Goal: Task Accomplishment & Management: Use online tool/utility

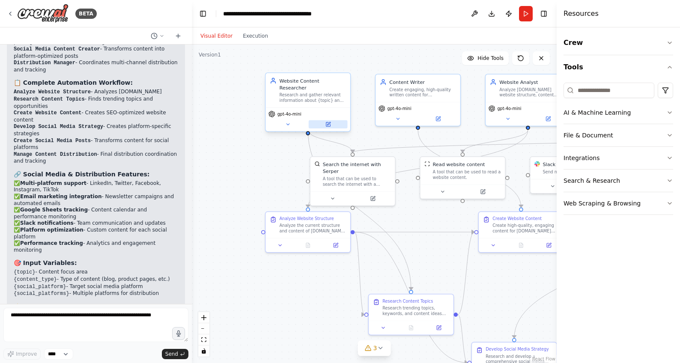
click at [329, 122] on icon at bounding box center [328, 124] width 4 height 4
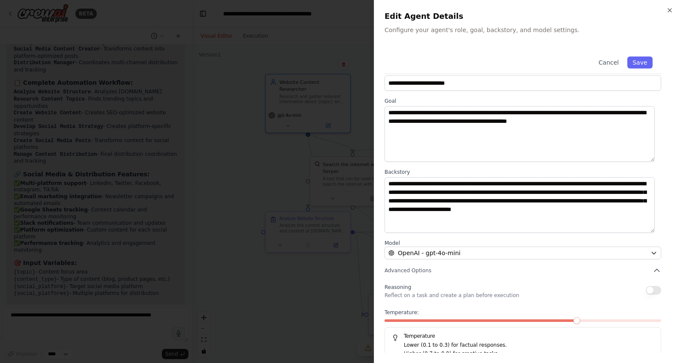
scroll to position [25, 0]
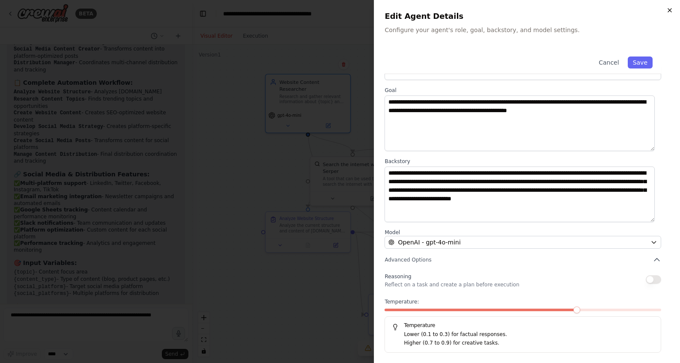
click at [671, 11] on icon "button" at bounding box center [669, 10] width 7 height 7
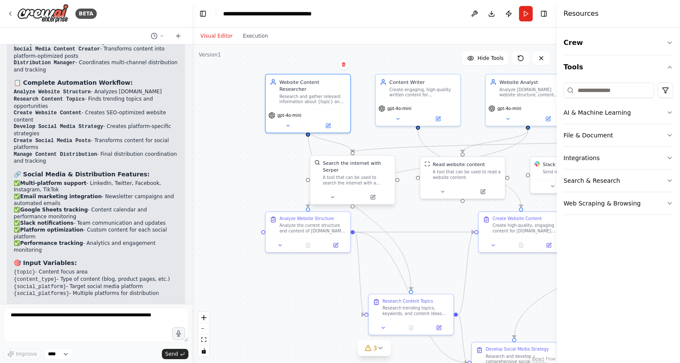
click at [370, 195] on div at bounding box center [352, 197] width 84 height 14
click at [364, 175] on div "A tool that can be used to search the internet with a search_query. Supports di…" at bounding box center [357, 180] width 68 height 11
click at [372, 193] on button at bounding box center [369, 197] width 39 height 8
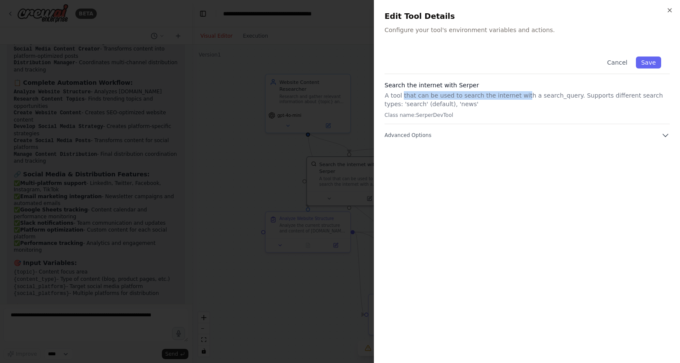
drag, startPoint x: 402, startPoint y: 97, endPoint x: 515, endPoint y: 95, distance: 113.0
click at [515, 95] on p "A tool that can be used to search the internet with a search_query. Supports di…" at bounding box center [526, 99] width 285 height 17
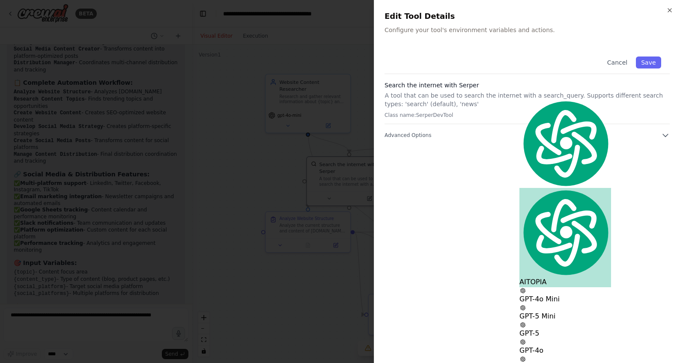
click at [548, 95] on p "A tool that can be used to search the internet with a search_query. Supports di…" at bounding box center [526, 99] width 285 height 17
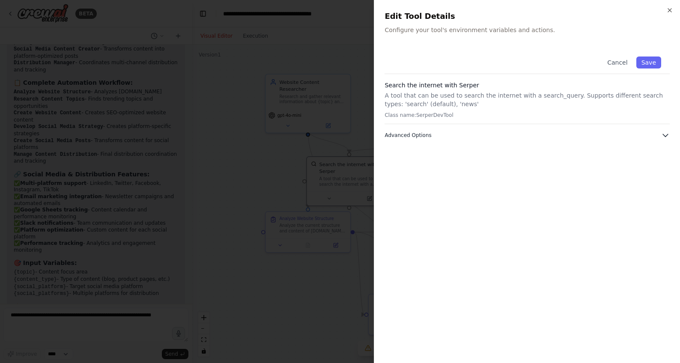
click at [421, 136] on span "Advanced Options" at bounding box center [407, 135] width 47 height 7
click at [612, 65] on button "Cancel" at bounding box center [617, 62] width 30 height 12
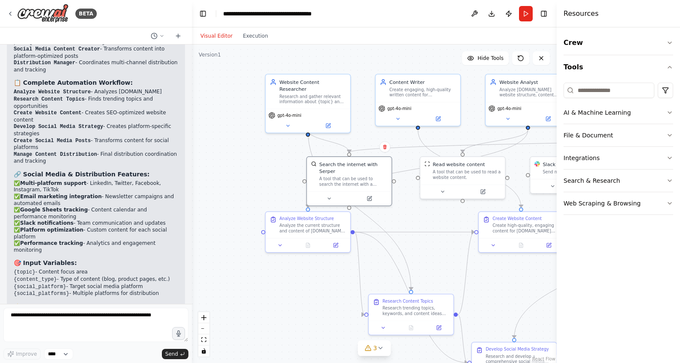
click at [416, 237] on div ".deletable-edge-delete-btn { width: 20px; height: 20px; border: 0px solid #ffff…" at bounding box center [374, 204] width 365 height 318
click at [541, 14] on button "Toggle Right Sidebar" at bounding box center [544, 14] width 12 height 12
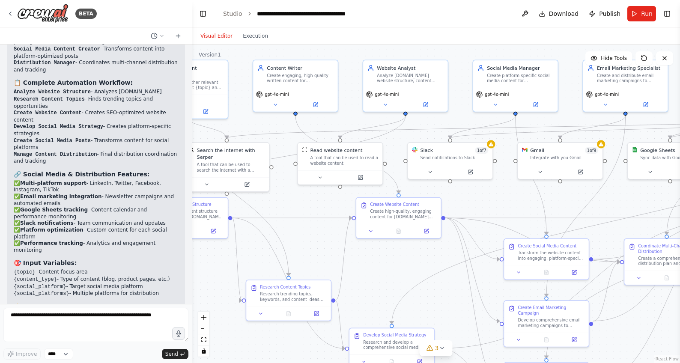
drag, startPoint x: 484, startPoint y: 139, endPoint x: 441, endPoint y: 141, distance: 42.8
click at [441, 141] on div ".deletable-edge-delete-btn { width: 20px; height: 20px; border: 0px solid #ffff…" at bounding box center [436, 204] width 488 height 318
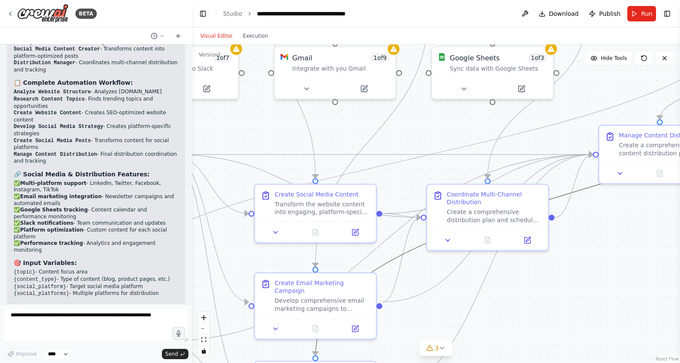
drag, startPoint x: 388, startPoint y: 262, endPoint x: 484, endPoint y: 255, distance: 96.1
click at [484, 255] on div ".deletable-edge-delete-btn { width: 20px; height: 20px; border: 0px solid #ffff…" at bounding box center [436, 204] width 488 height 318
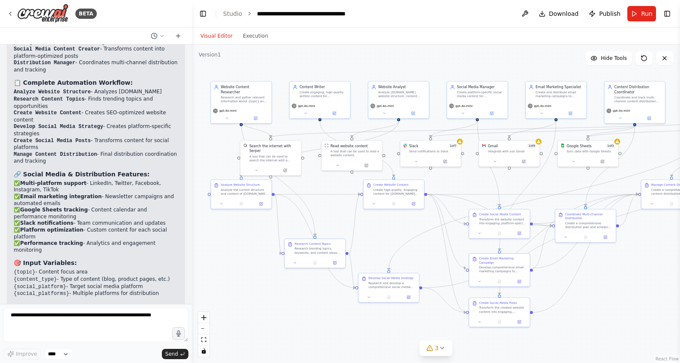
drag, startPoint x: 568, startPoint y: 293, endPoint x: 642, endPoint y: 264, distance: 80.4
click at [642, 264] on div ".deletable-edge-delete-btn { width: 20px; height: 20px; border: 0px solid #ffff…" at bounding box center [436, 204] width 488 height 318
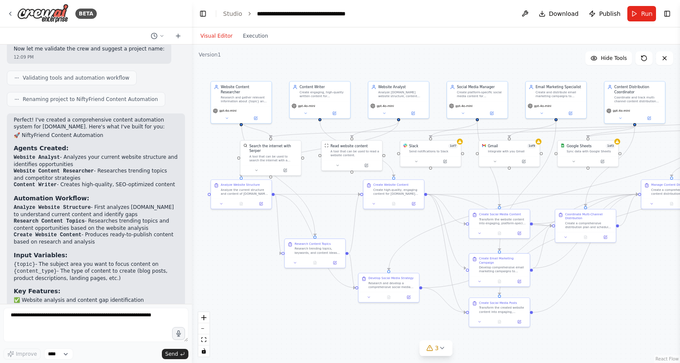
scroll to position [498, 0]
drag, startPoint x: 22, startPoint y: 144, endPoint x: 149, endPoint y: 264, distance: 175.0
click at [149, 264] on div "Perfect! I've created a comprehensive content automation system for [DOMAIN_NAM…" at bounding box center [96, 246] width 164 height 261
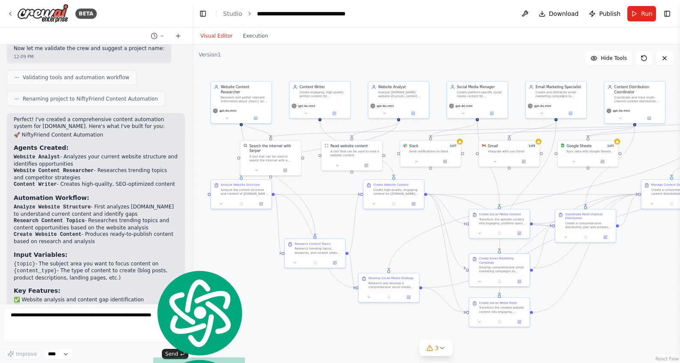
scroll to position [627, 0]
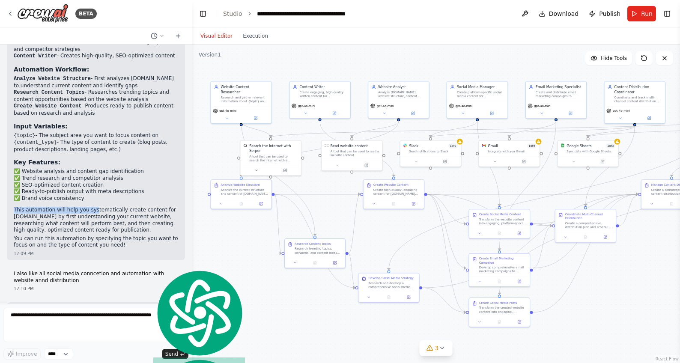
click at [87, 188] on div "Perfect! I've created a comprehensive content automation system for [DOMAIN_NAM…" at bounding box center [96, 118] width 164 height 261
drag, startPoint x: 27, startPoint y: 164, endPoint x: 100, endPoint y: 159, distance: 73.0
click at [100, 168] on ul "✅ Website analysis and content gap identification ✅ Trend research and competit…" at bounding box center [96, 184] width 164 height 33
click at [82, 195] on li "✅ Brand voice consistency" at bounding box center [96, 198] width 164 height 7
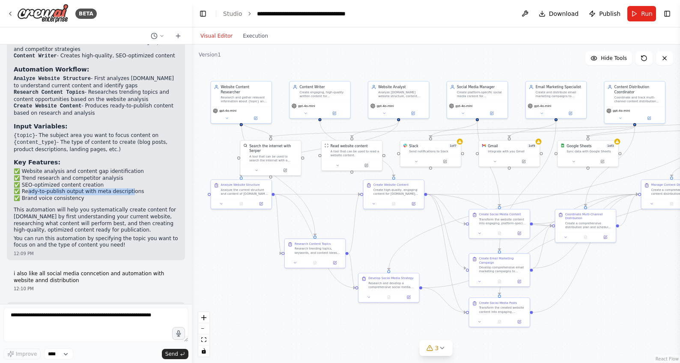
drag, startPoint x: 27, startPoint y: 177, endPoint x: 122, endPoint y: 179, distance: 95.9
click at [122, 188] on li "✅ Ready-to-publish output with meta descriptions" at bounding box center [96, 191] width 164 height 7
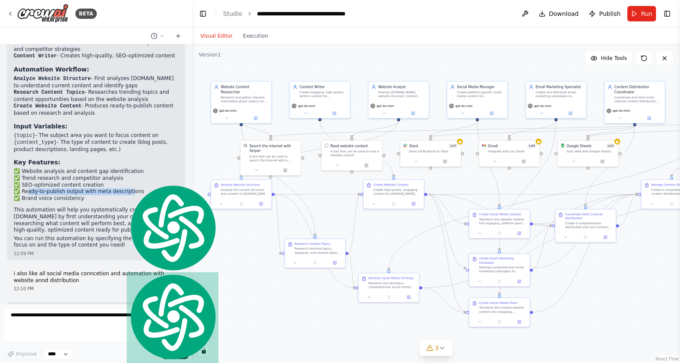
click at [244, 256] on div ".deletable-edge-delete-btn { width: 20px; height: 20px; border: 0px solid #ffff…" at bounding box center [436, 204] width 488 height 318
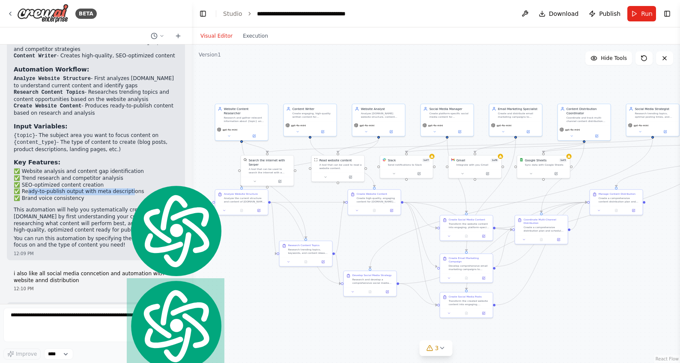
click at [207, 242] on div ".deletable-edge-delete-btn { width: 20px; height: 20px; border: 0px solid #ffff…" at bounding box center [436, 204] width 488 height 318
click at [345, 73] on div ".deletable-edge-delete-btn { width: 20px; height: 20px; border: 0px solid #ffff…" at bounding box center [436, 204] width 488 height 318
click at [533, 319] on div ".deletable-edge-delete-btn { width: 20px; height: 20px; border: 0px solid #ffff…" at bounding box center [436, 204] width 488 height 318
click at [534, 318] on div ".deletable-edge-delete-btn { width: 20px; height: 20px; border: 0px solid #ffff…" at bounding box center [436, 204] width 488 height 318
click at [640, 17] on button "Run" at bounding box center [641, 13] width 29 height 15
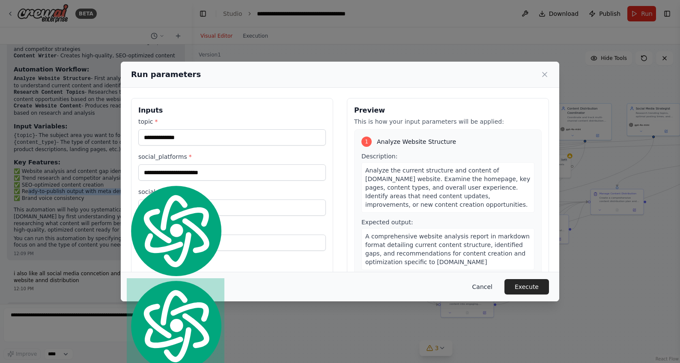
click at [484, 290] on button "Cancel" at bounding box center [482, 286] width 34 height 15
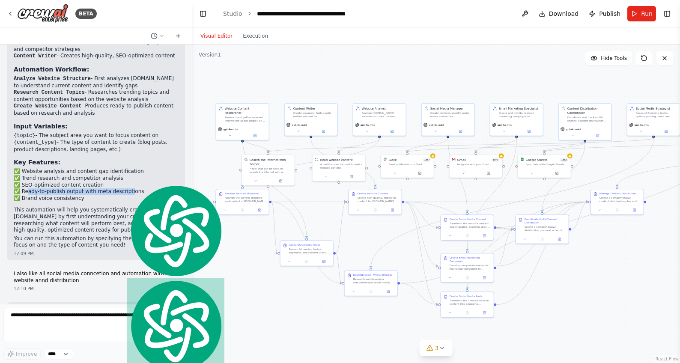
click at [207, 248] on div ".deletable-edge-delete-btn { width: 20px; height: 20px; border: 0px solid #ffff…" at bounding box center [436, 204] width 488 height 318
click at [201, 236] on div ".deletable-edge-delete-btn { width: 20px; height: 20px; border: 0px solid #ffff…" at bounding box center [436, 204] width 488 height 318
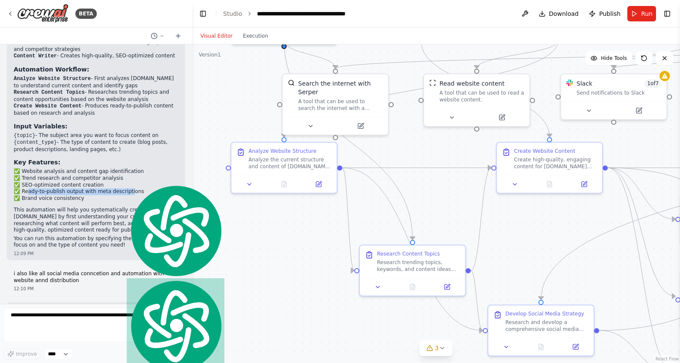
click at [216, 255] on div ".deletable-edge-delete-btn { width: 20px; height: 20px; border: 0px solid #ffff…" at bounding box center [436, 204] width 488 height 318
click at [223, 95] on div ".deletable-edge-delete-btn { width: 20px; height: 20px; border: 0px solid #ffff…" at bounding box center [436, 204] width 488 height 318
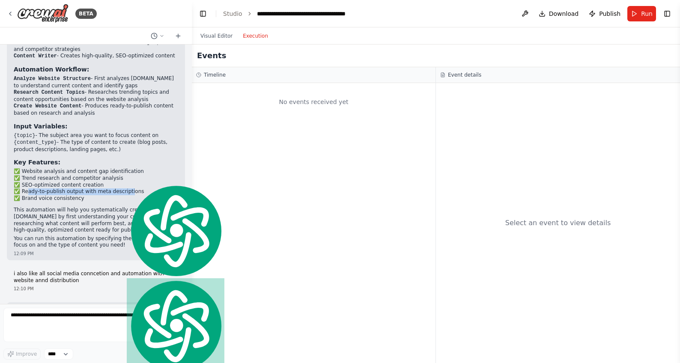
click at [241, 36] on button "Execution" at bounding box center [256, 36] width 36 height 10
click at [213, 36] on button "Visual Editor" at bounding box center [216, 36] width 42 height 10
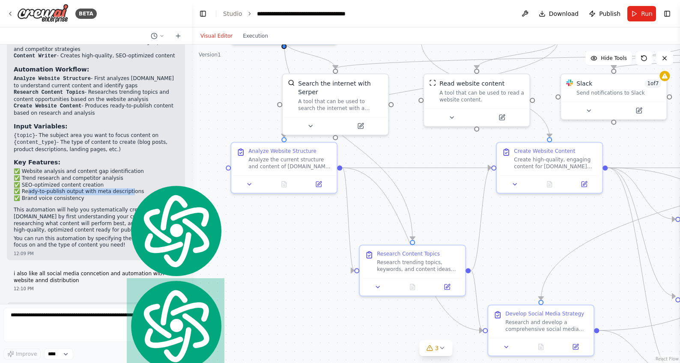
click at [340, 208] on div ".deletable-edge-delete-btn { width: 20px; height: 20px; border: 0px solid #ffff…" at bounding box center [436, 204] width 488 height 318
click at [604, 15] on span "Publish" at bounding box center [609, 13] width 21 height 9
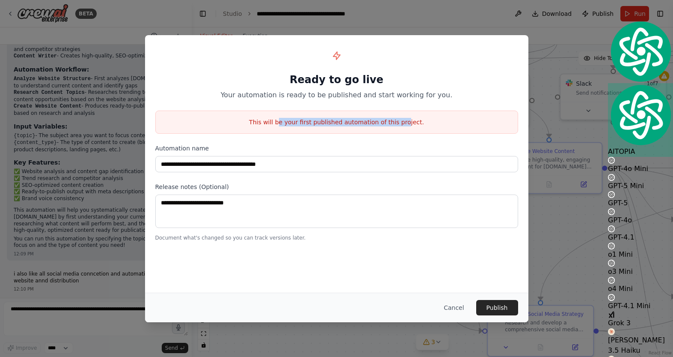
drag, startPoint x: 285, startPoint y: 125, endPoint x: 403, endPoint y: 125, distance: 118.1
click at [402, 125] on p "This will be your first published automation of this project." at bounding box center [337, 122] width 362 height 9
click at [498, 309] on button "Publish" at bounding box center [497, 307] width 42 height 15
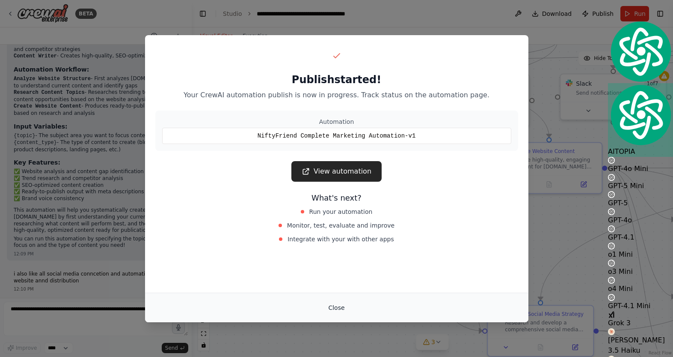
click at [339, 304] on button "Close" at bounding box center [336, 307] width 30 height 15
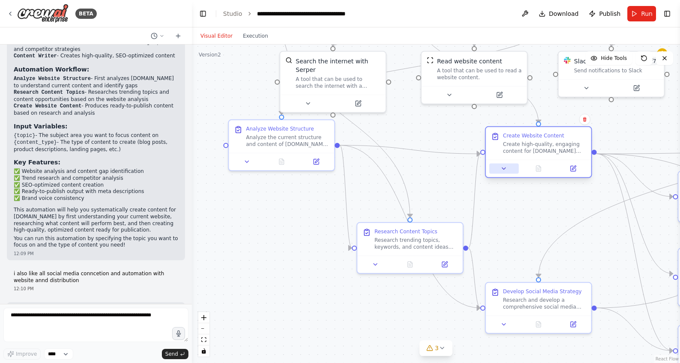
click at [501, 171] on icon at bounding box center [503, 168] width 7 height 7
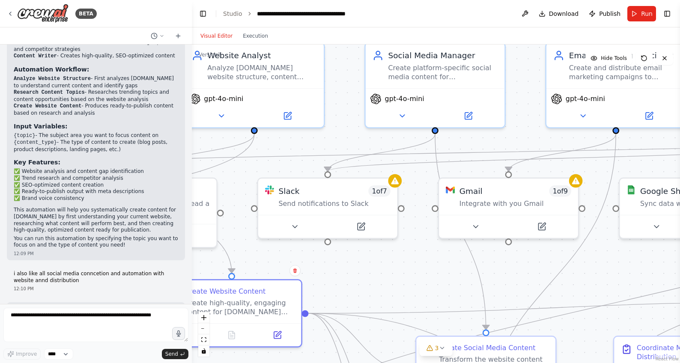
drag, startPoint x: 583, startPoint y: 202, endPoint x: 392, endPoint y: 255, distance: 198.7
click at [392, 255] on div ".deletable-edge-delete-btn { width: 20px; height: 20px; border: 0px solid #ffff…" at bounding box center [436, 204] width 488 height 318
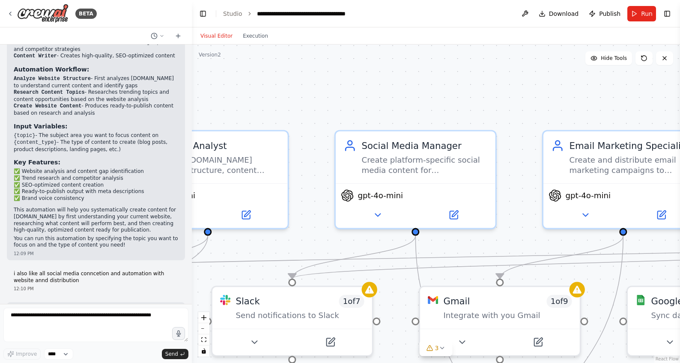
drag, startPoint x: 489, startPoint y: 169, endPoint x: 526, endPoint y: 230, distance: 71.4
click at [526, 230] on div ".deletable-edge-delete-btn { width: 20px; height: 20px; border: 0px solid #ffff…" at bounding box center [436, 204] width 488 height 318
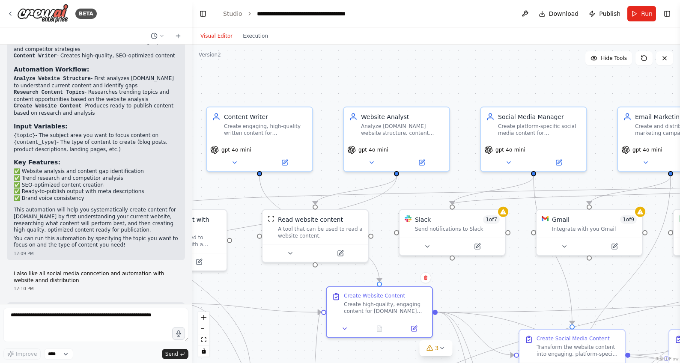
drag, startPoint x: 343, startPoint y: 104, endPoint x: 464, endPoint y: 86, distance: 122.3
click at [464, 86] on div ".deletable-edge-delete-btn { width: 20px; height: 20px; border: 0px solid #ffff…" at bounding box center [436, 204] width 488 height 318
click at [422, 160] on icon at bounding box center [422, 160] width 4 height 4
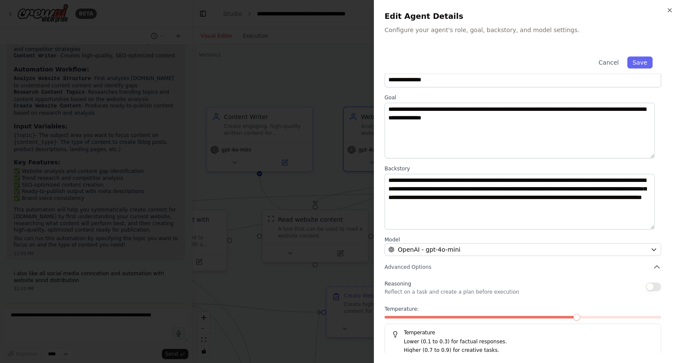
scroll to position [25, 0]
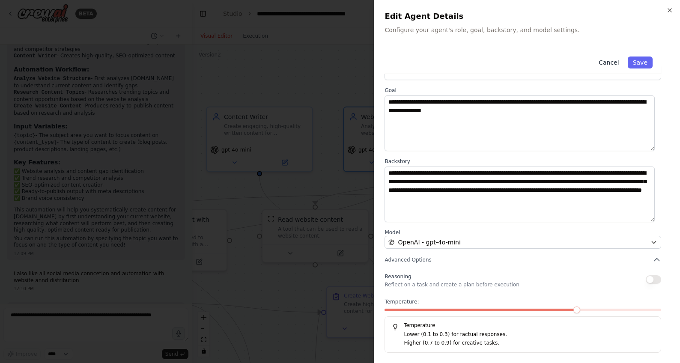
click at [607, 58] on button "Cancel" at bounding box center [608, 62] width 30 height 12
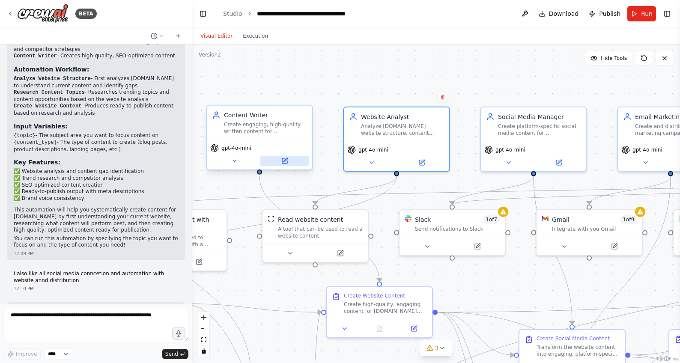
click at [285, 161] on icon at bounding box center [285, 160] width 4 height 4
click at [284, 161] on icon at bounding box center [285, 160] width 4 height 4
click at [278, 149] on div "gpt-4o-mini" at bounding box center [259, 148] width 98 height 9
click at [291, 164] on button at bounding box center [284, 161] width 48 height 10
click at [284, 159] on icon at bounding box center [284, 160] width 5 height 5
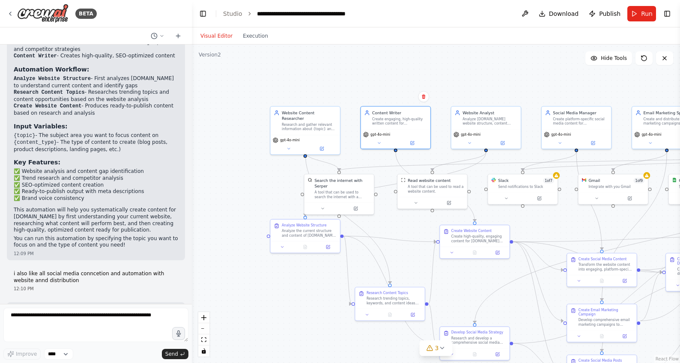
drag, startPoint x: 382, startPoint y: 100, endPoint x: 496, endPoint y: 71, distance: 117.0
click at [496, 71] on div ".deletable-edge-delete-btn { width: 20px; height: 20px; border: 0px solid #ffff…" at bounding box center [436, 204] width 488 height 318
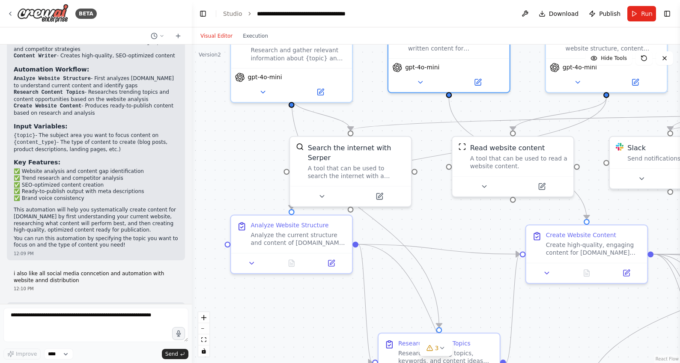
drag, startPoint x: 362, startPoint y: 329, endPoint x: 262, endPoint y: 311, distance: 101.3
click at [262, 311] on div ".deletable-edge-delete-btn { width: 20px; height: 20px; border: 0px solid #ffff…" at bounding box center [436, 204] width 488 height 318
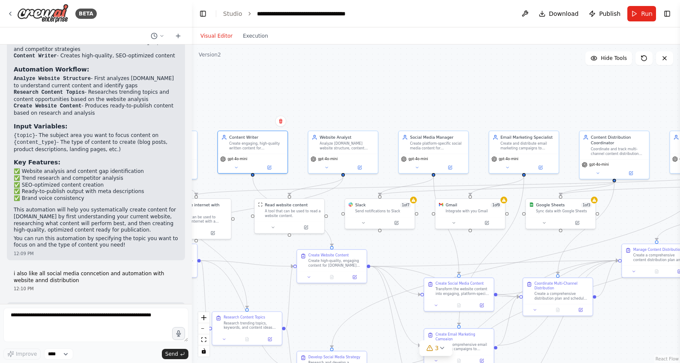
drag, startPoint x: 572, startPoint y: 93, endPoint x: 368, endPoint y: 95, distance: 204.2
click at [368, 95] on div ".deletable-edge-delete-btn { width: 20px; height: 20px; border: 0px solid #ffff…" at bounding box center [436, 204] width 488 height 318
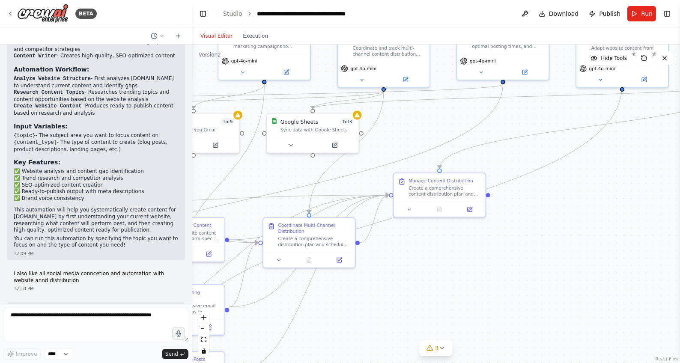
drag, startPoint x: 622, startPoint y: 238, endPoint x: 476, endPoint y: 294, distance: 157.1
click at [476, 294] on div ".deletable-edge-delete-btn { width: 20px; height: 20px; border: 0px solid #ffff…" at bounding box center [436, 204] width 488 height 318
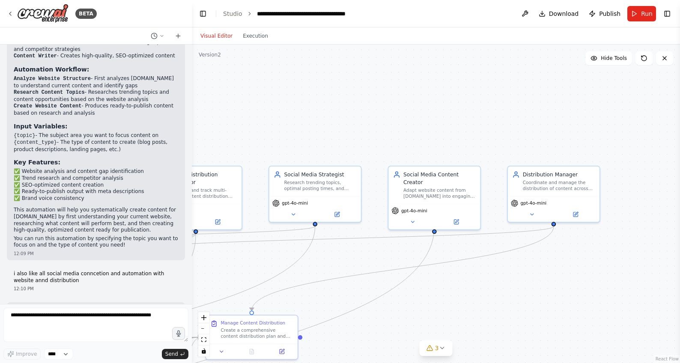
drag, startPoint x: 630, startPoint y: 194, endPoint x: 514, endPoint y: 310, distance: 164.0
click at [515, 310] on div ".deletable-edge-delete-btn { width: 20px; height: 20px; border: 0px solid #ffff…" at bounding box center [436, 204] width 488 height 318
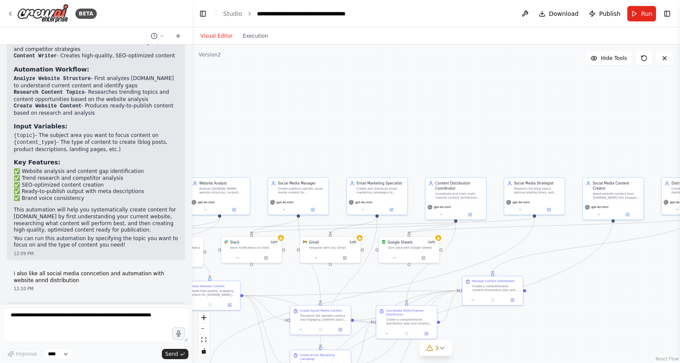
drag, startPoint x: 499, startPoint y: 303, endPoint x: 650, endPoint y: 273, distance: 154.4
click at [650, 273] on div ".deletable-edge-delete-btn { width: 20px; height: 20px; border: 0px solid #ffff…" at bounding box center [436, 204] width 488 height 318
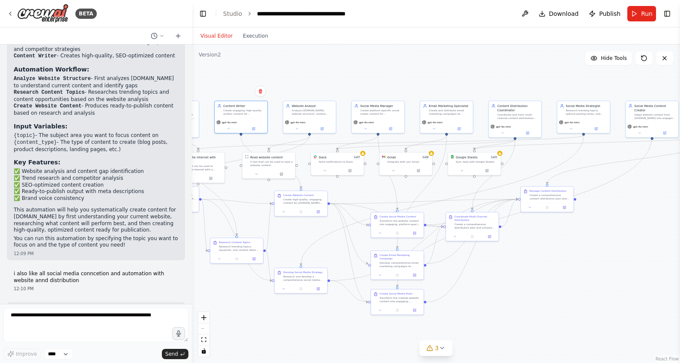
drag, startPoint x: 588, startPoint y: 302, endPoint x: 635, endPoint y: 207, distance: 105.7
click at [635, 207] on div ".deletable-edge-delete-btn { width: 20px; height: 20px; border: 0px solid #ffff…" at bounding box center [436, 204] width 488 height 318
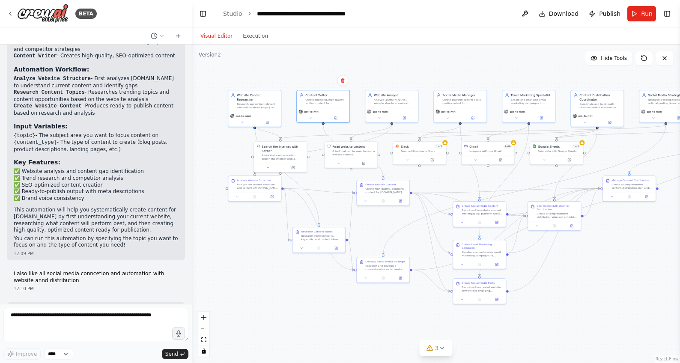
drag, startPoint x: 532, startPoint y: 274, endPoint x: 611, endPoint y: 267, distance: 79.1
click at [611, 267] on div ".deletable-edge-delete-btn { width: 20px; height: 20px; border: 0px solid #ffff…" at bounding box center [436, 204] width 488 height 318
